Goal: Task Accomplishment & Management: Manage account settings

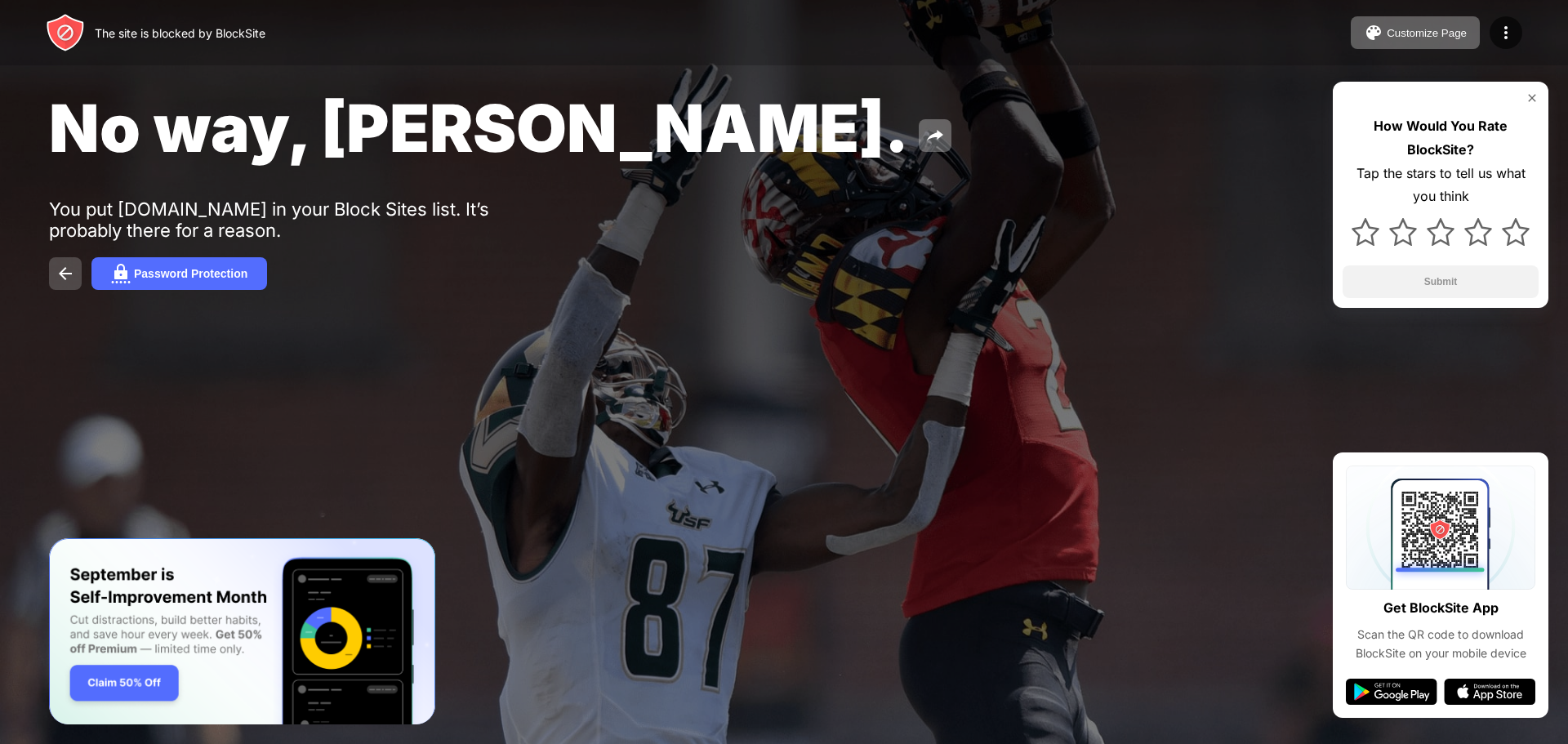
click at [62, 279] on img at bounding box center [64, 273] width 19 height 19
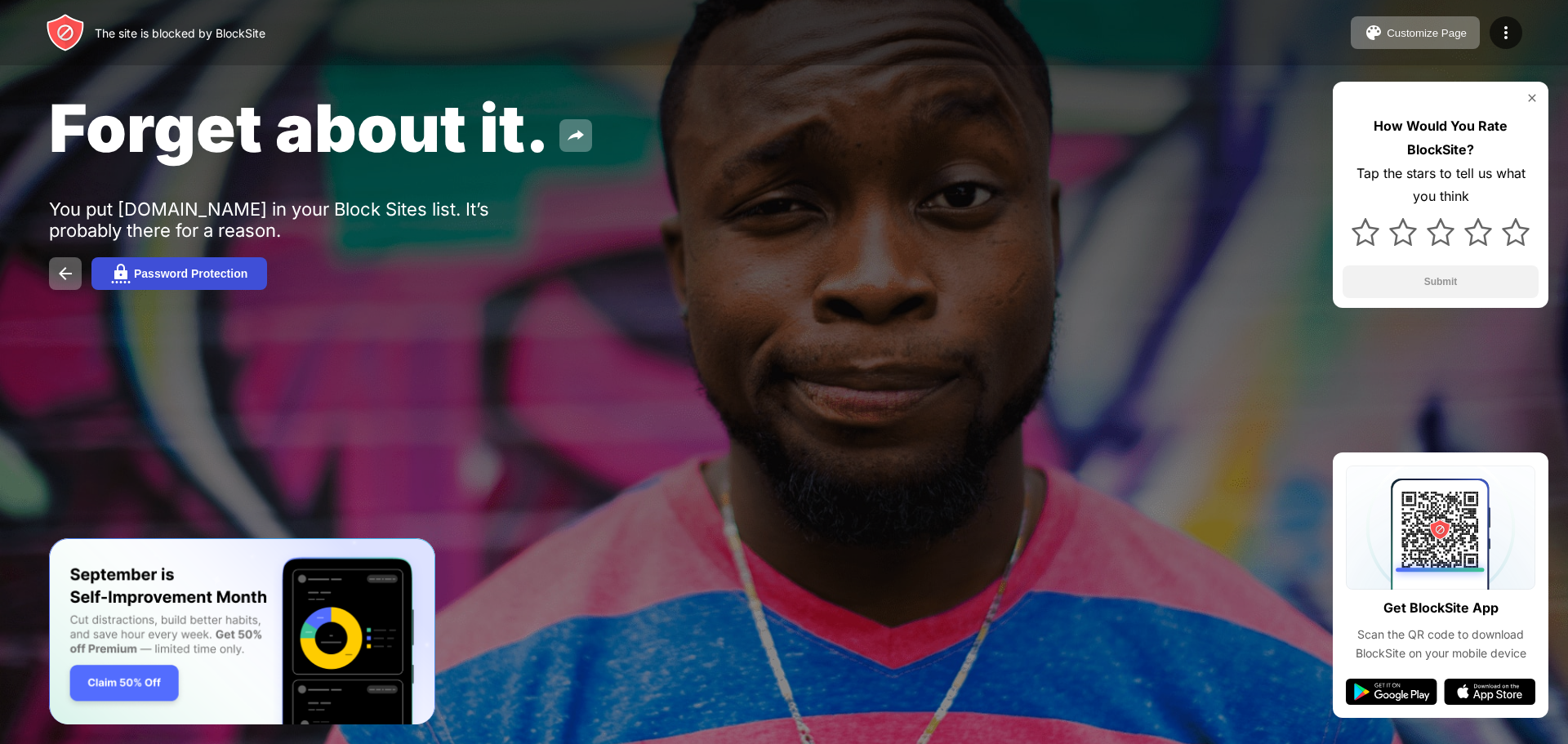
click at [189, 274] on div "Password Protection" at bounding box center [191, 274] width 114 height 13
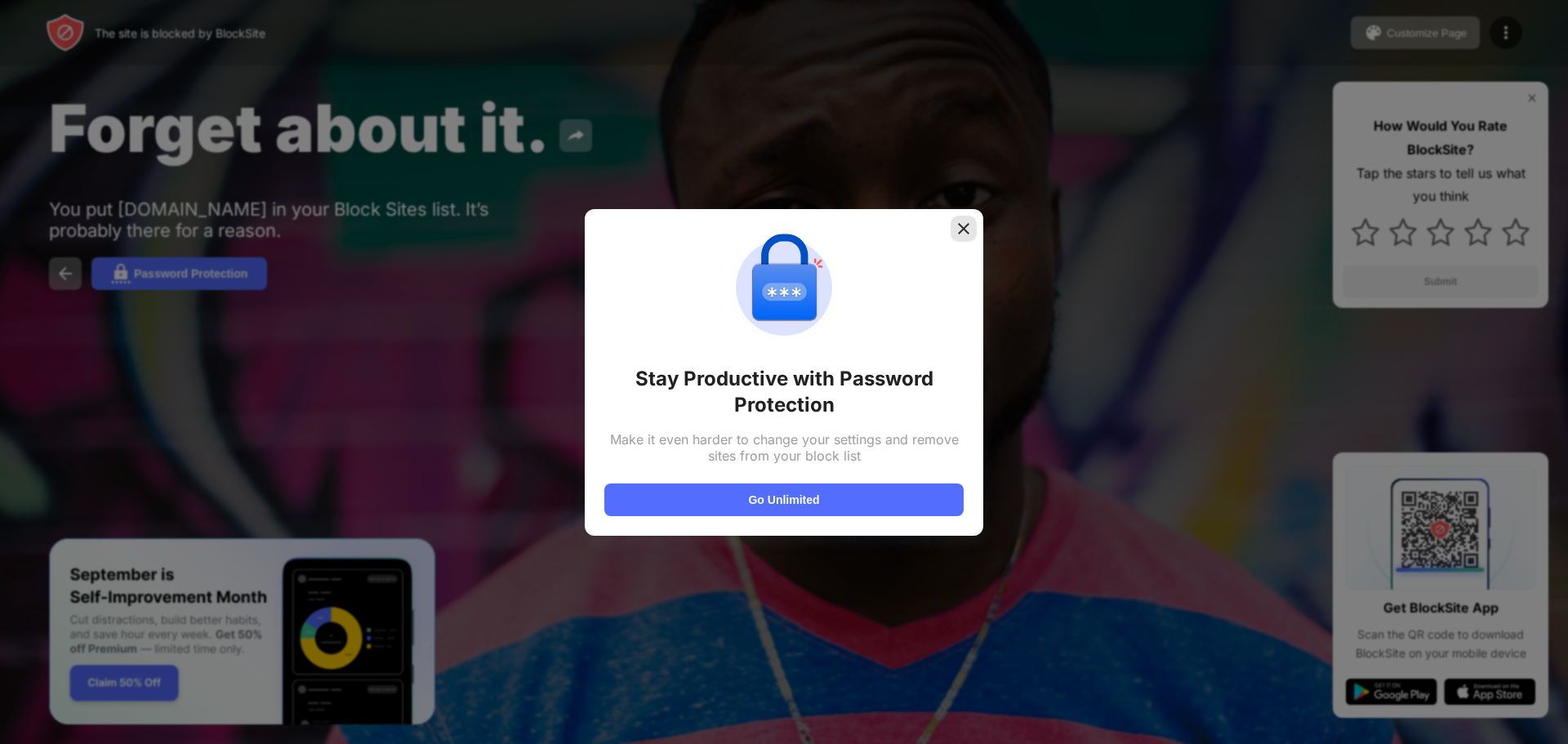
click at [971, 228] on img at bounding box center [964, 228] width 17 height 17
